Goal: Find specific page/section: Find specific page/section

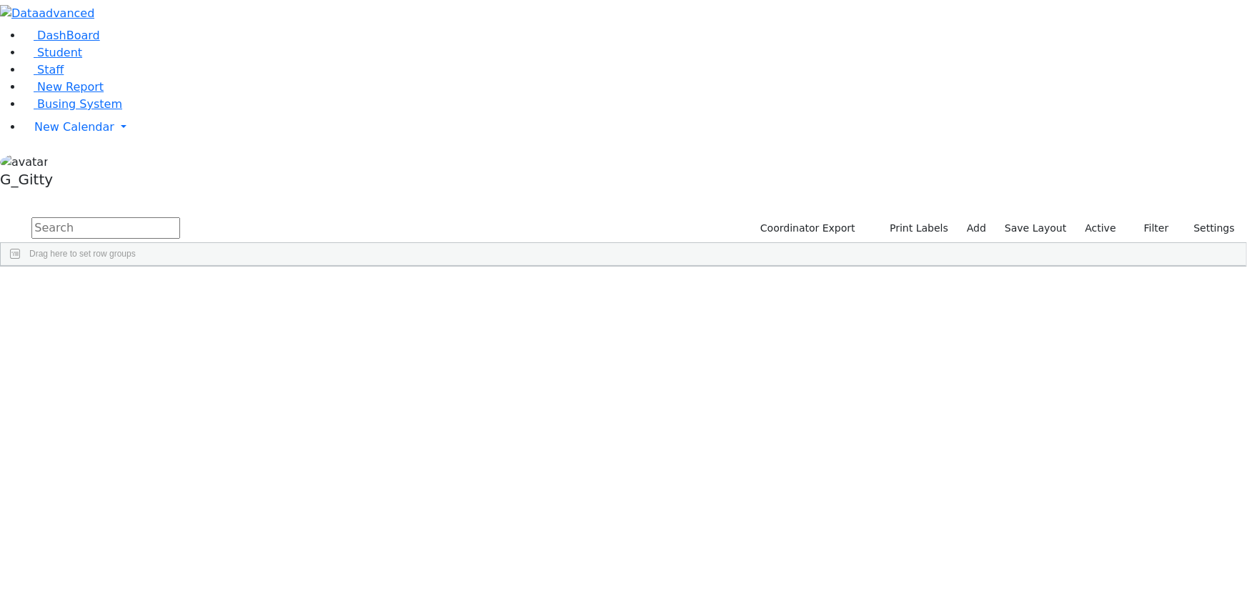
click at [180, 217] on input "text" at bounding box center [105, 227] width 149 height 21
click at [69, 111] on span "Busing System" at bounding box center [79, 104] width 85 height 14
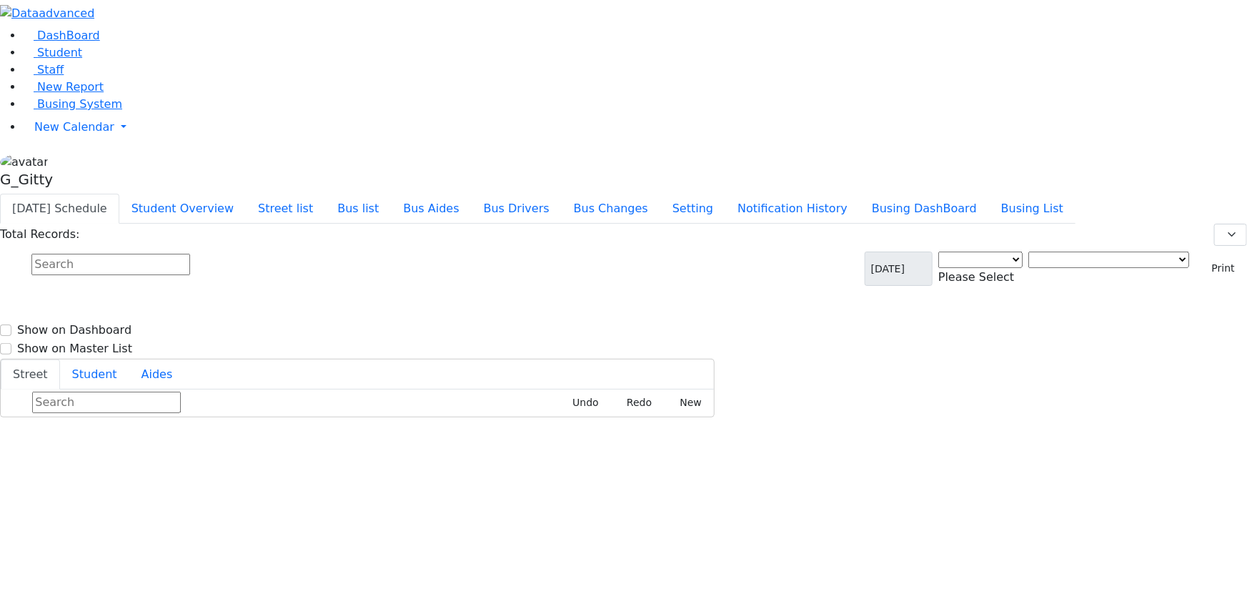
select select "3"
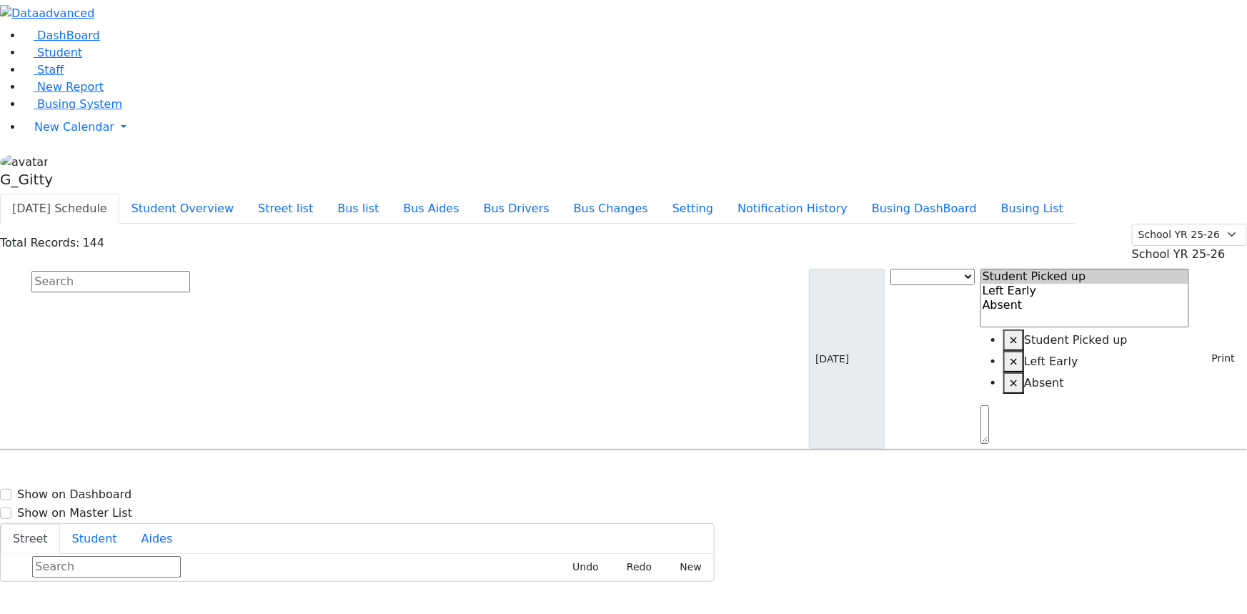
click at [190, 271] on input "text" at bounding box center [110, 281] width 159 height 21
click at [988, 194] on button "Busing DashBoard" at bounding box center [924, 209] width 129 height 30
click at [1064, 194] on button "Busing List" at bounding box center [1032, 209] width 86 height 30
